Goal: Obtain resource: Download file/media

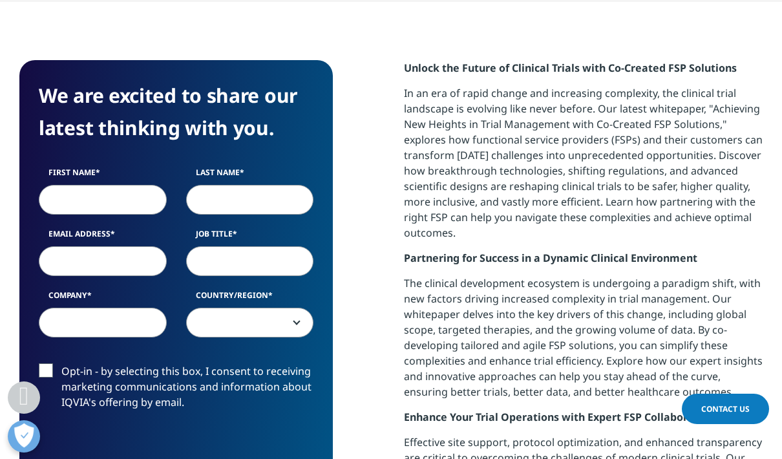
scroll to position [675, 0]
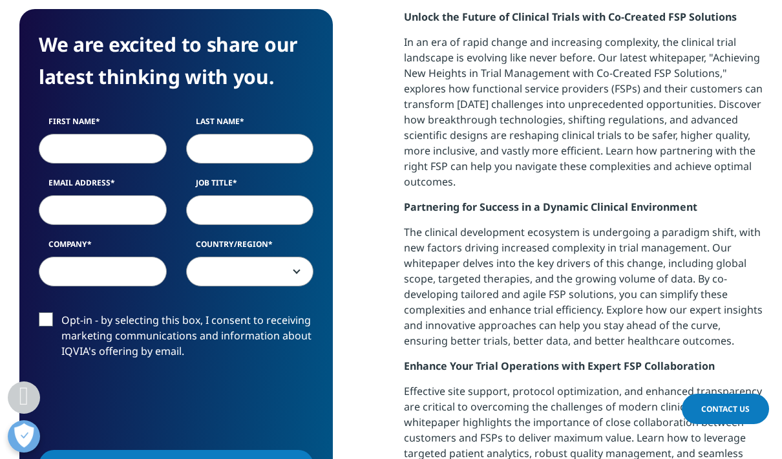
click at [146, 155] on input "First Name" at bounding box center [103, 148] width 128 height 30
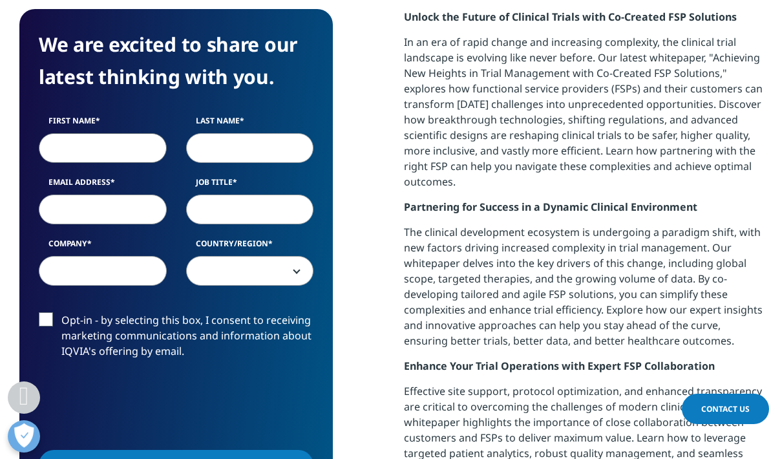
scroll to position [674, 0]
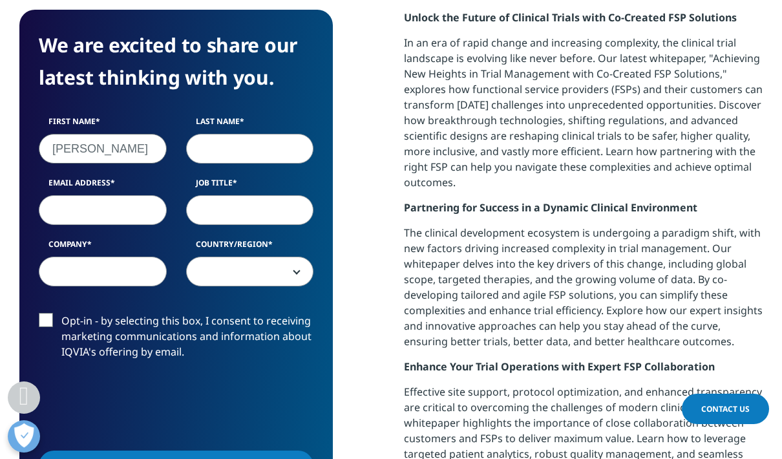
type input "Kshama"
type input "Jayaram"
type input "kshamarajneesh@gmail.com"
select select "[GEOGRAPHIC_DATA]"
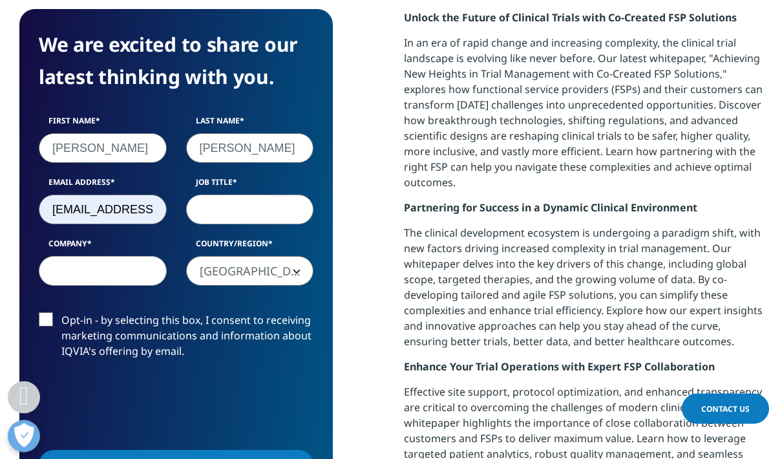
click at [290, 211] on input "Job Title" at bounding box center [250, 210] width 128 height 30
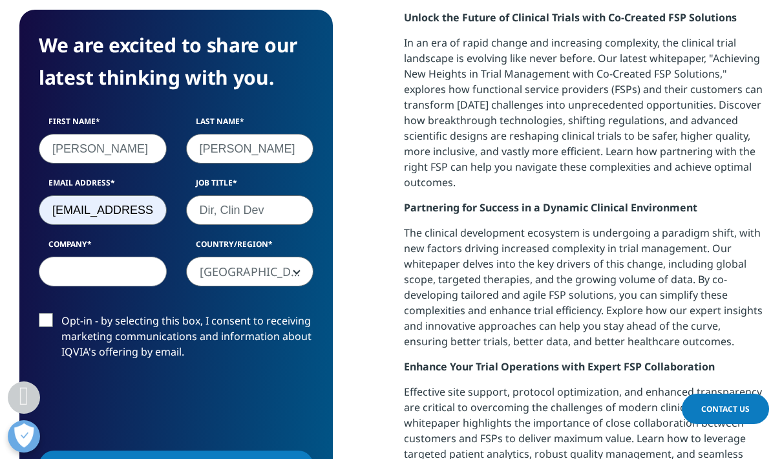
type input "Dir, Clin Dev"
click at [138, 275] on input "Company" at bounding box center [103, 272] width 128 height 30
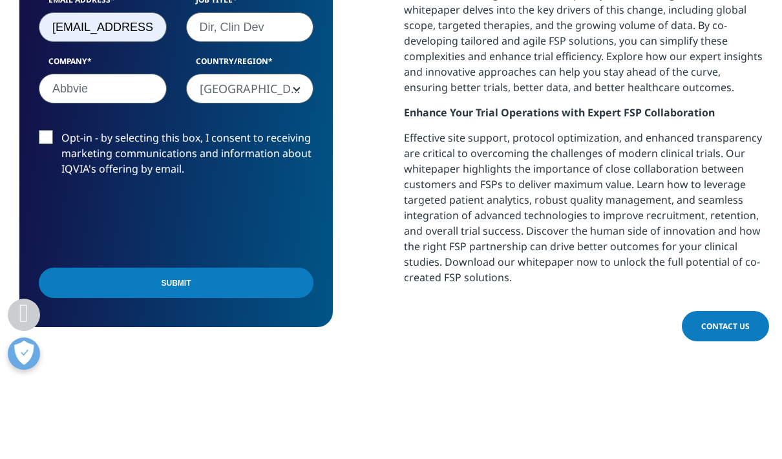
scroll to position [847, 0]
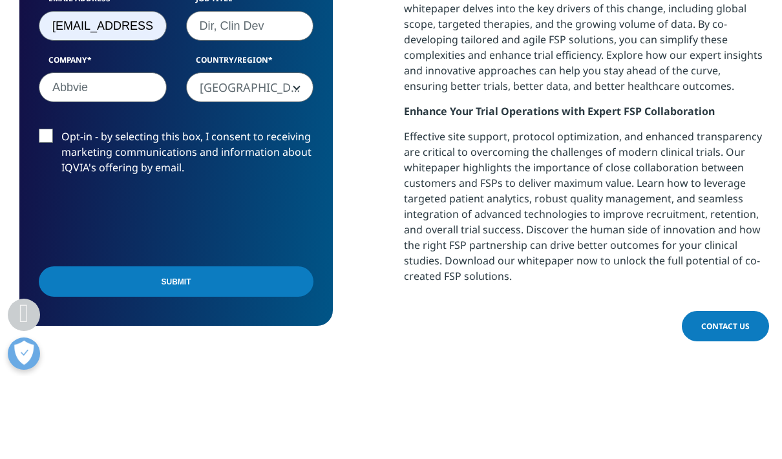
type input "Abbvie"
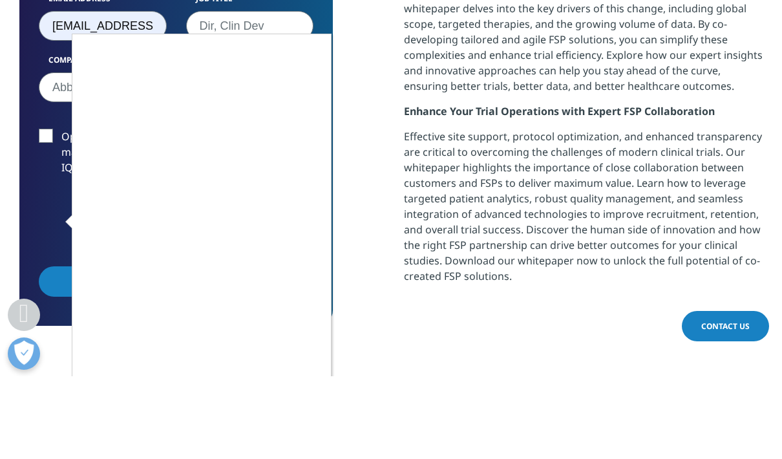
scroll to position [930, 0]
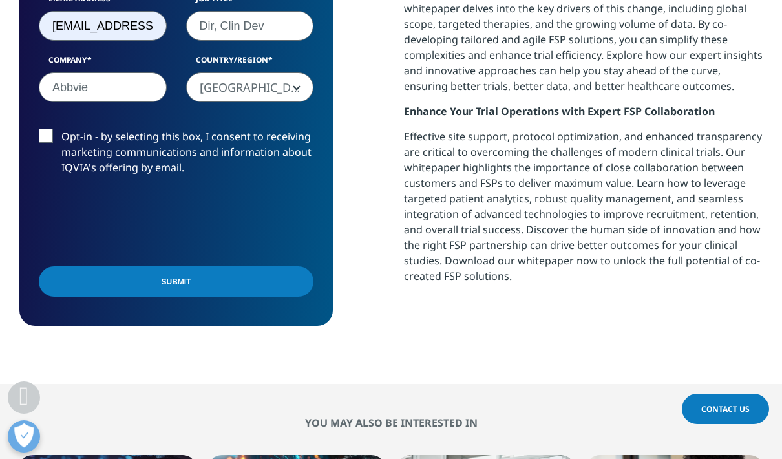
click at [282, 273] on input "Submit" at bounding box center [176, 281] width 275 height 30
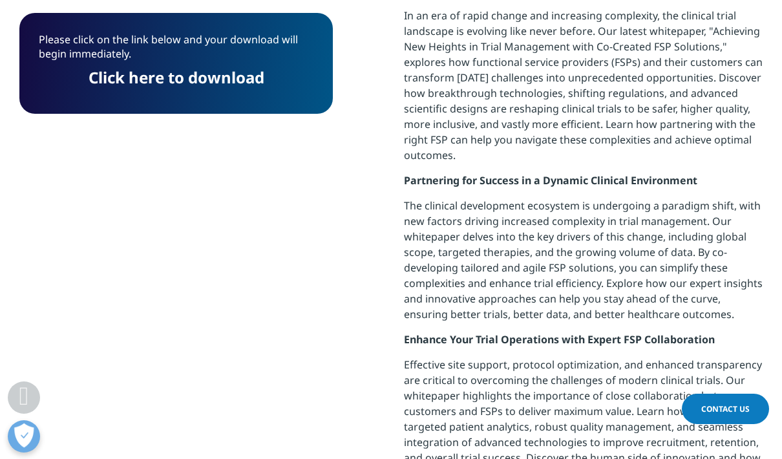
scroll to position [696, 0]
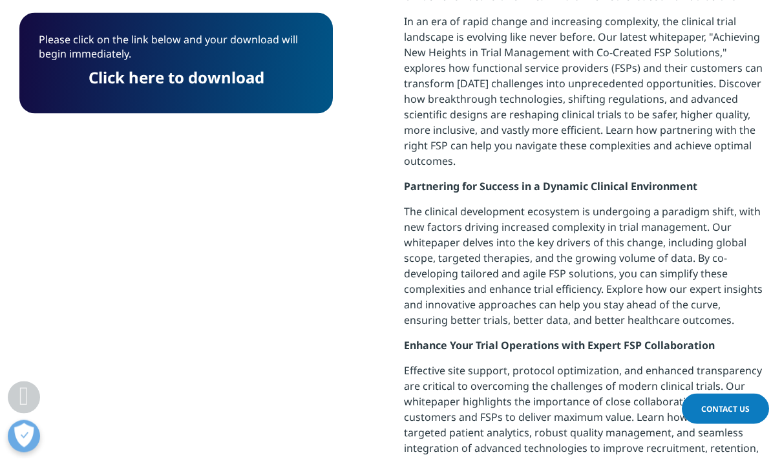
click at [239, 80] on link "Click here to download" at bounding box center [177, 77] width 176 height 21
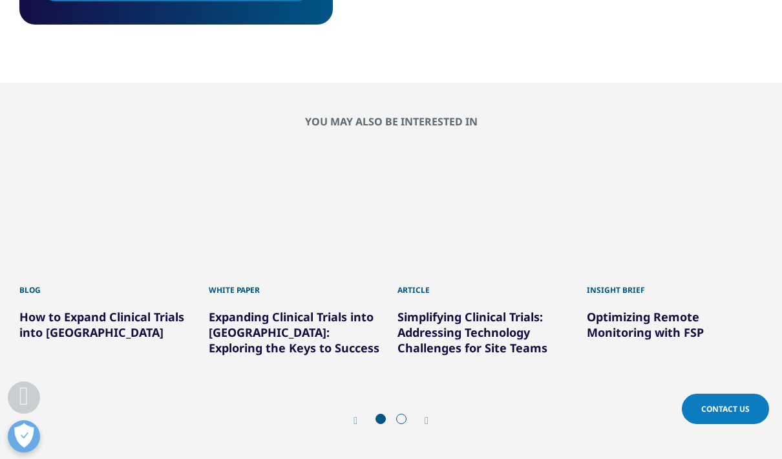
scroll to position [1234, 0]
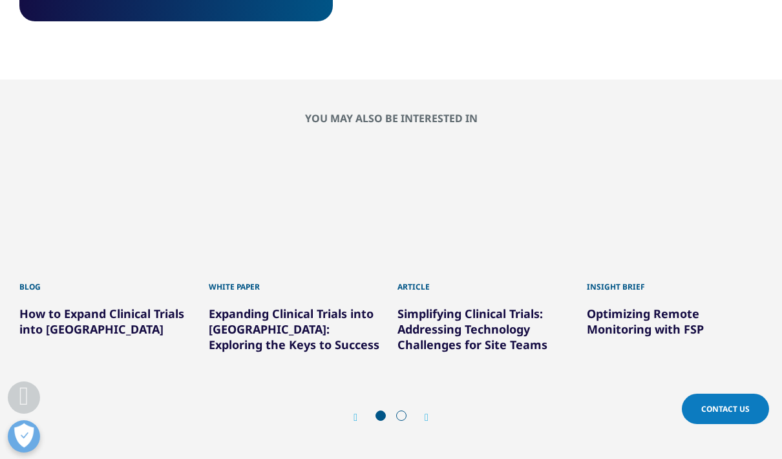
click at [667, 323] on link "Optimizing Remote Monitoring with FSP" at bounding box center [645, 321] width 117 height 31
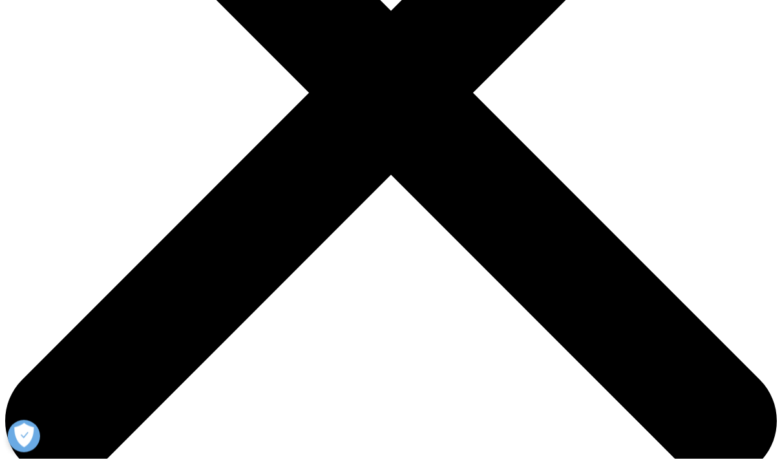
scroll to position [312, 0]
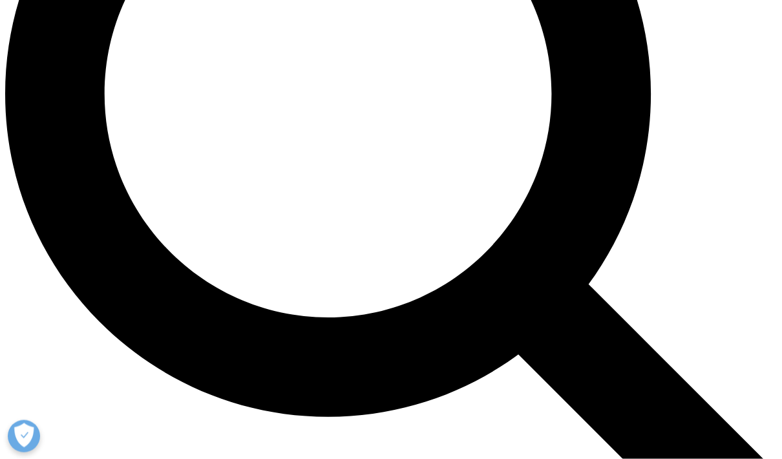
scroll to position [1025, 0]
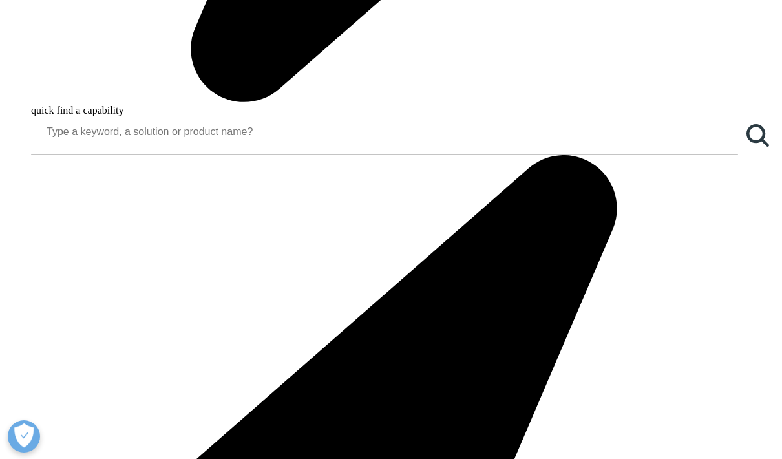
scroll to position [457, 744]
